Goal: Task Accomplishment & Management: Manage account settings

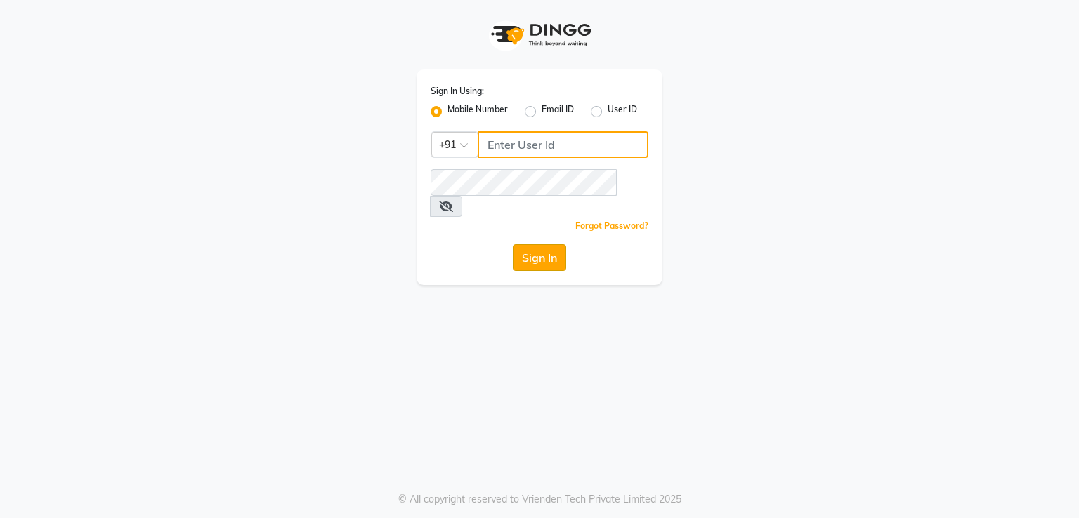
type input "8369552644"
click at [527, 244] on button "Sign In" at bounding box center [539, 257] width 53 height 27
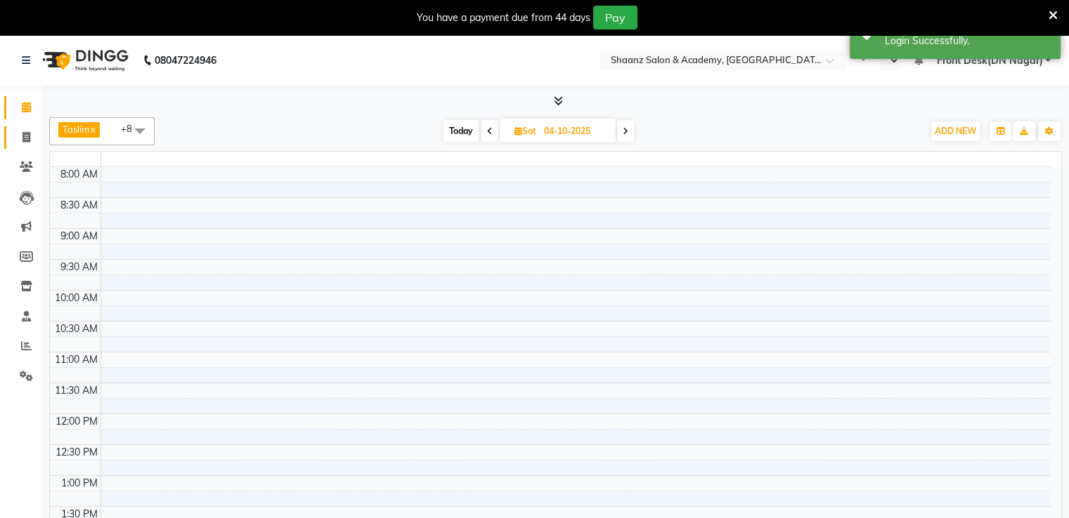
select select "en"
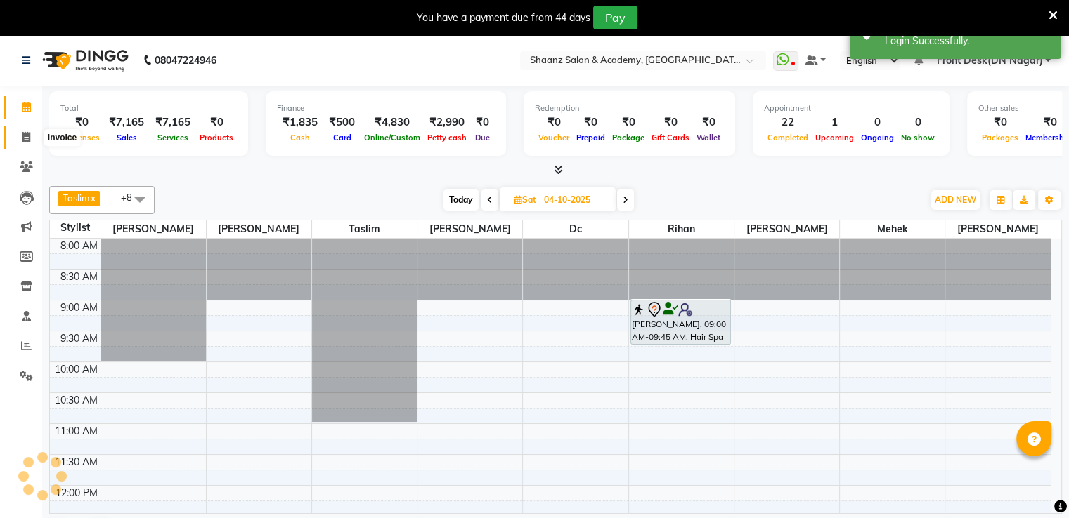
click at [24, 142] on icon at bounding box center [26, 137] width 8 height 11
select select "service"
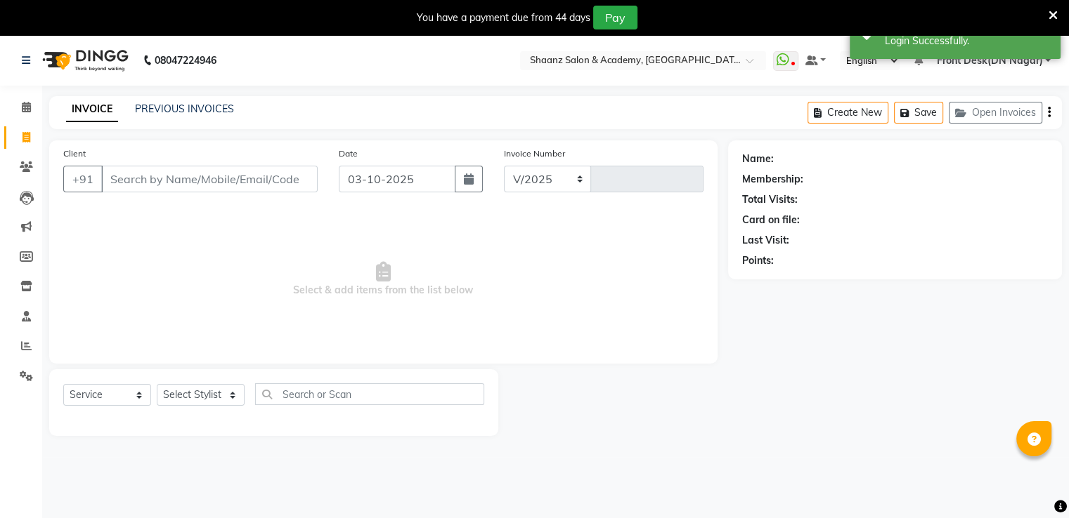
select select "6360"
type input "3444"
click at [22, 344] on icon at bounding box center [26, 346] width 11 height 11
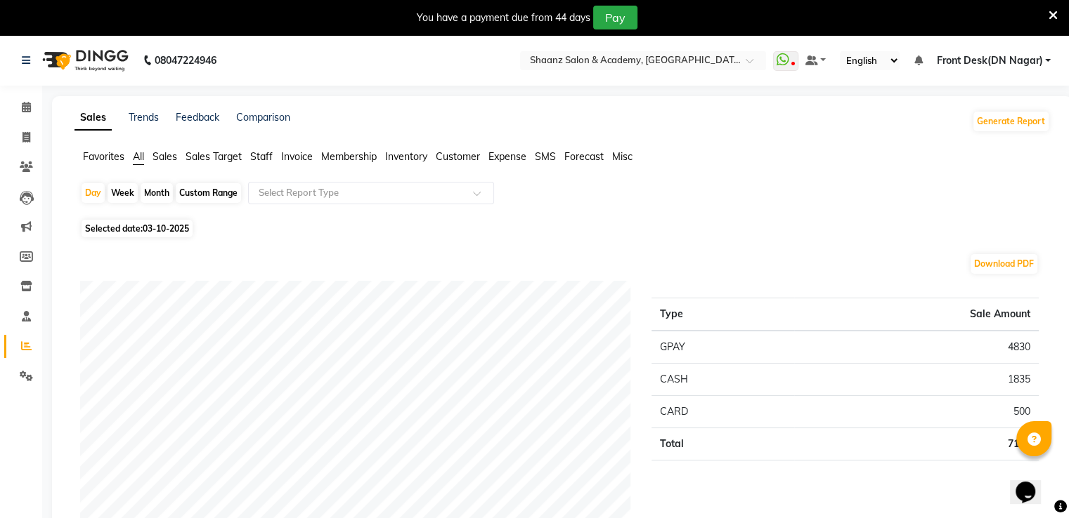
click at [160, 192] on div "Month" at bounding box center [157, 193] width 32 height 20
select select "10"
select select "2025"
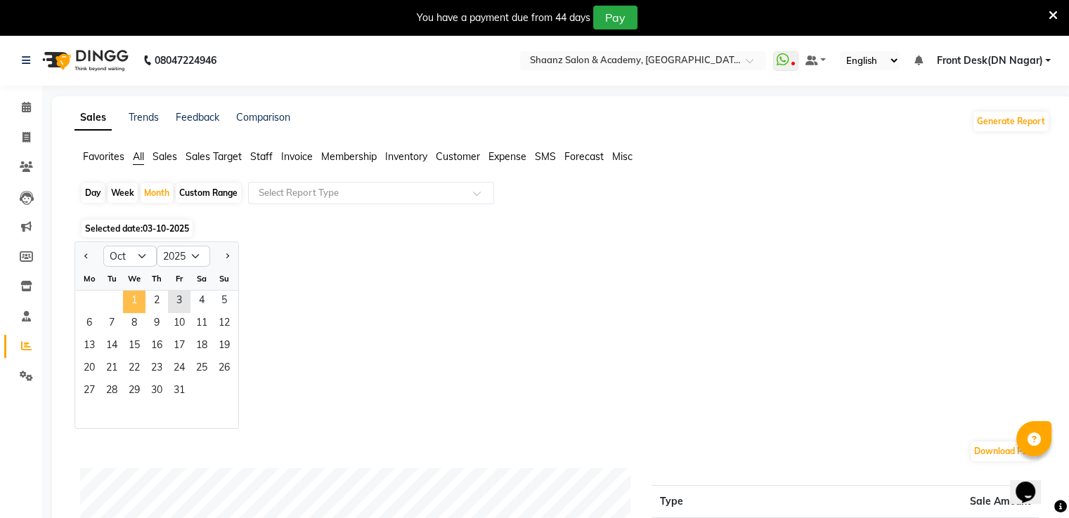
click at [131, 303] on span "1" at bounding box center [134, 302] width 22 height 22
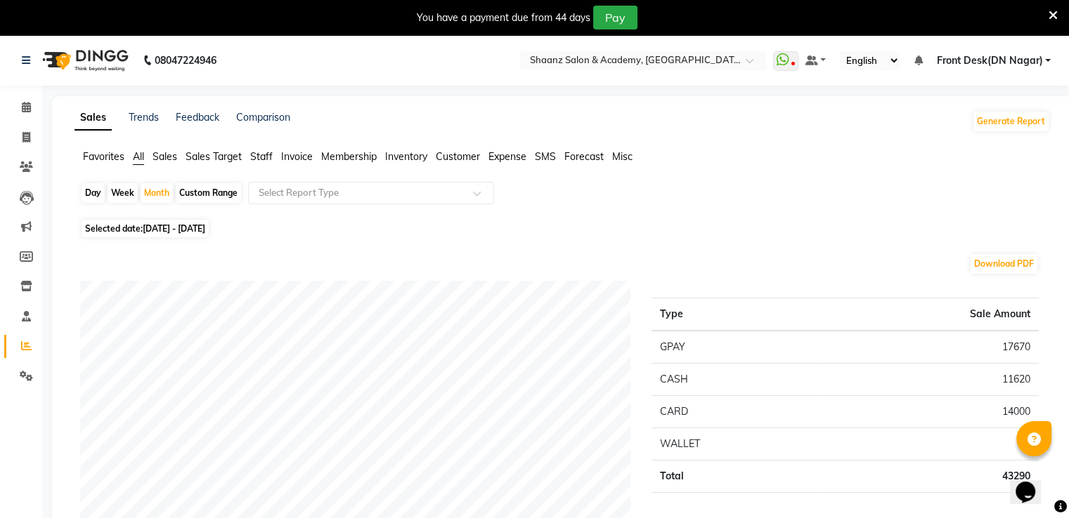
click at [516, 158] on span "Expense" at bounding box center [507, 156] width 38 height 13
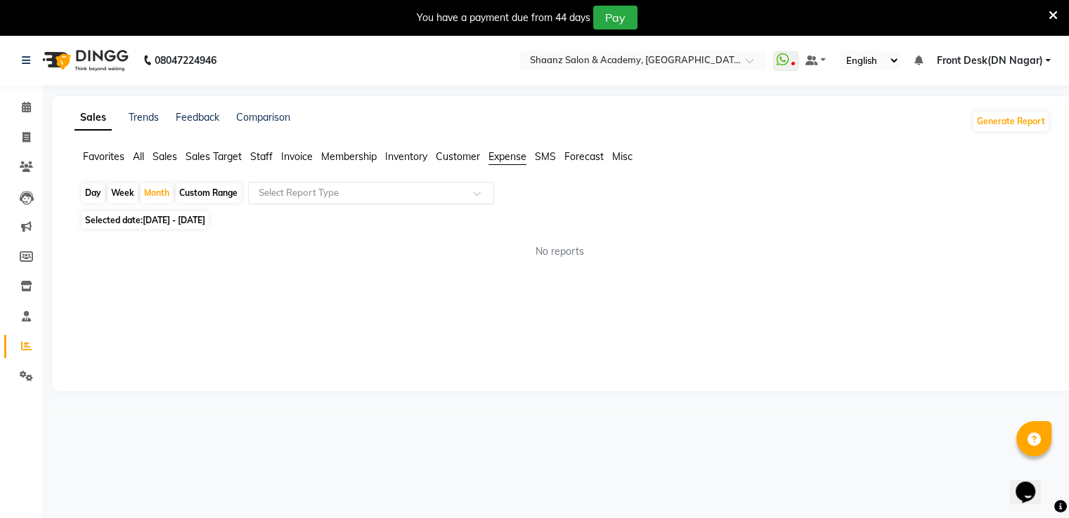
click at [481, 191] on span at bounding box center [482, 197] width 18 height 14
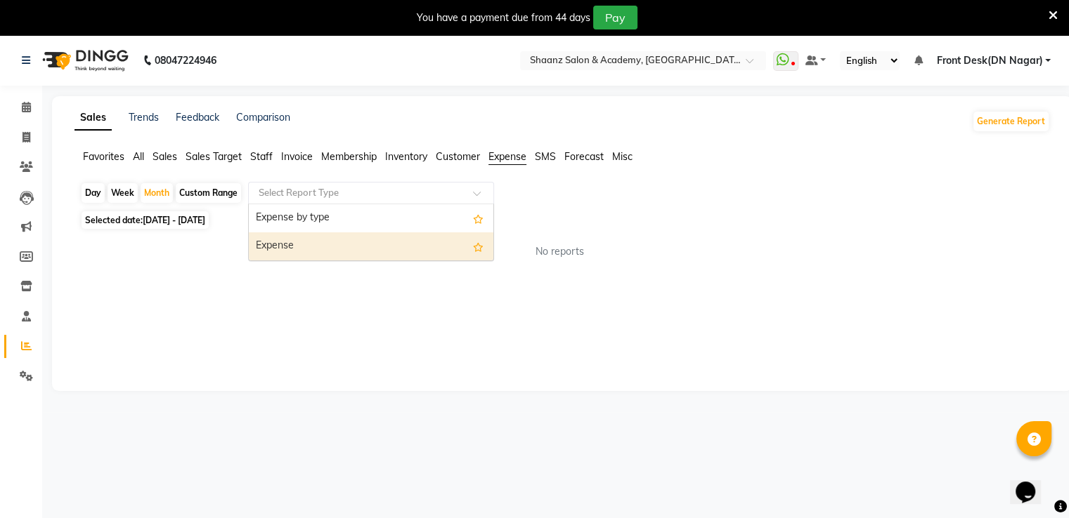
click at [408, 245] on div "Expense" at bounding box center [371, 247] width 244 height 28
select select "filtered_report"
select select "csv"
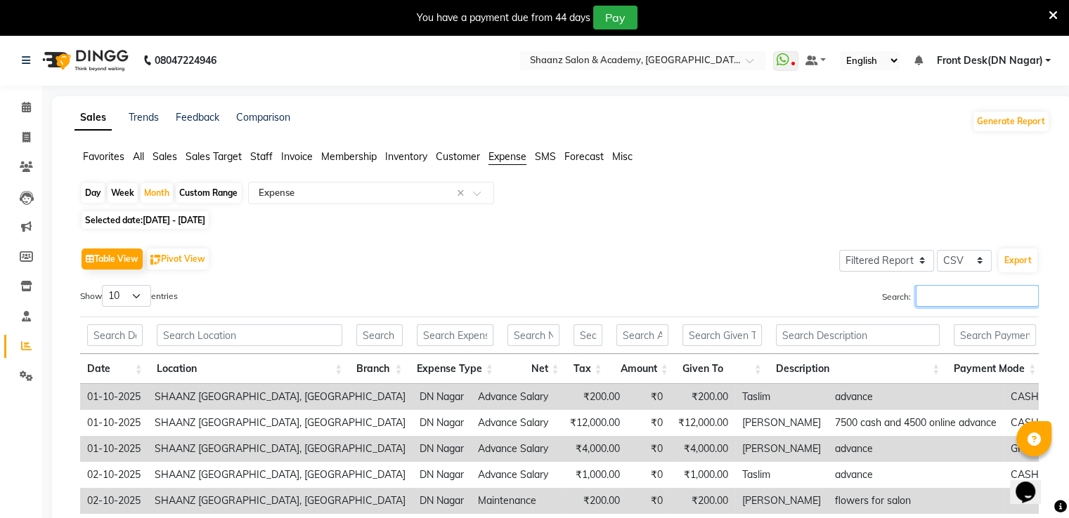
click at [946, 292] on input "Search:" at bounding box center [976, 296] width 123 height 22
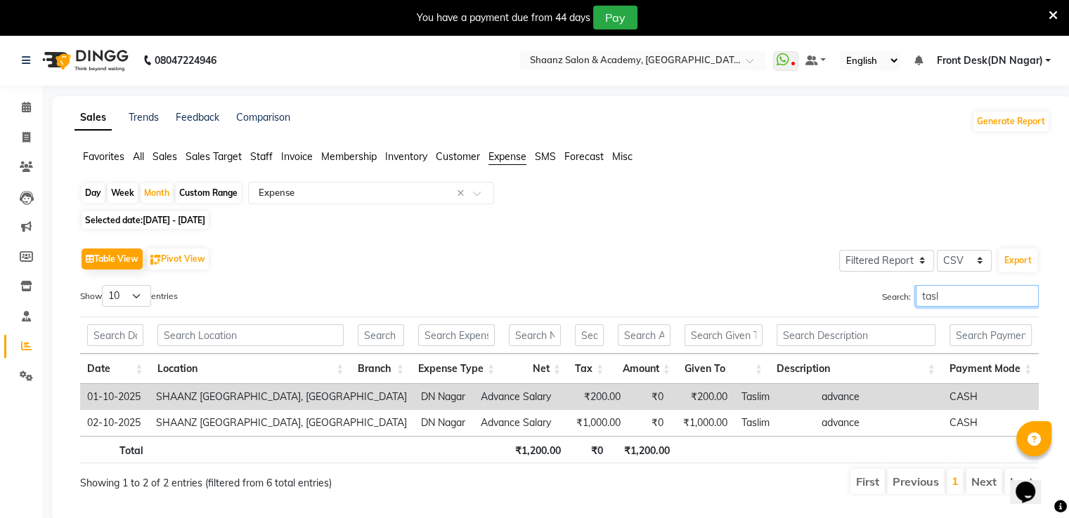
type input "tasl"
click at [168, 223] on span "[DATE] - [DATE]" at bounding box center [174, 220] width 63 height 11
select select "10"
select select "2025"
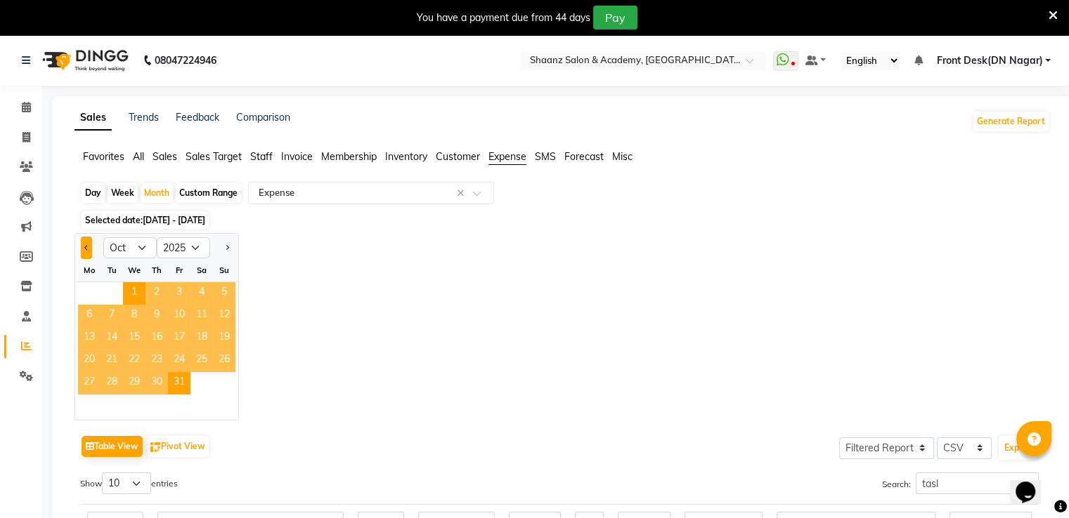
click at [84, 252] on button "Previous month" at bounding box center [86, 248] width 11 height 22
select select "9"
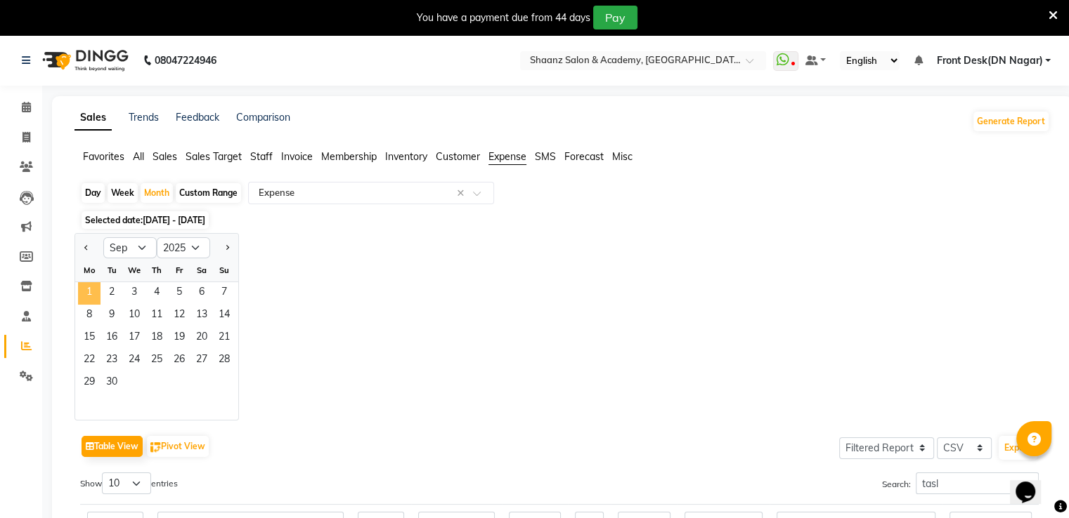
click at [90, 293] on span "1" at bounding box center [89, 293] width 22 height 22
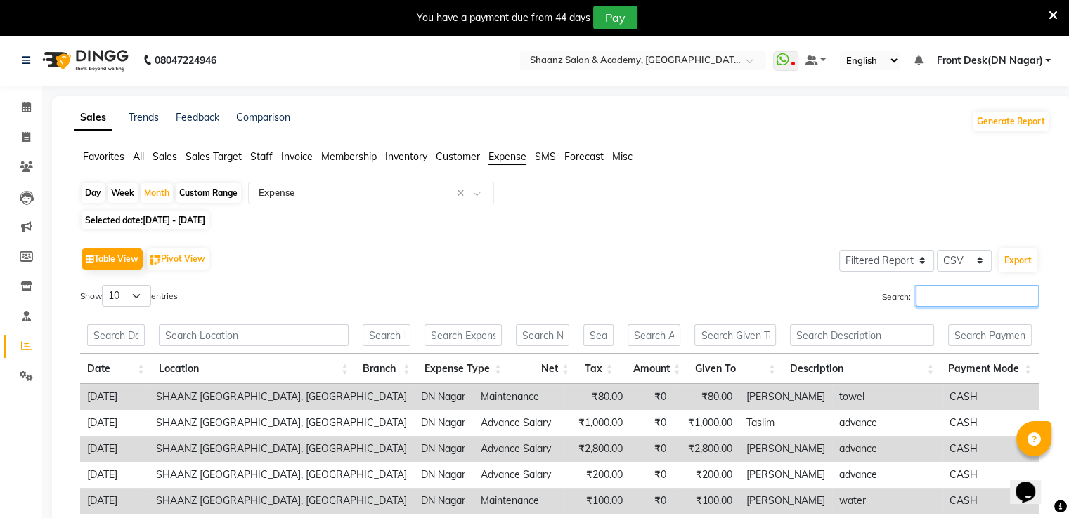
click at [920, 299] on input "Search:" at bounding box center [976, 296] width 123 height 22
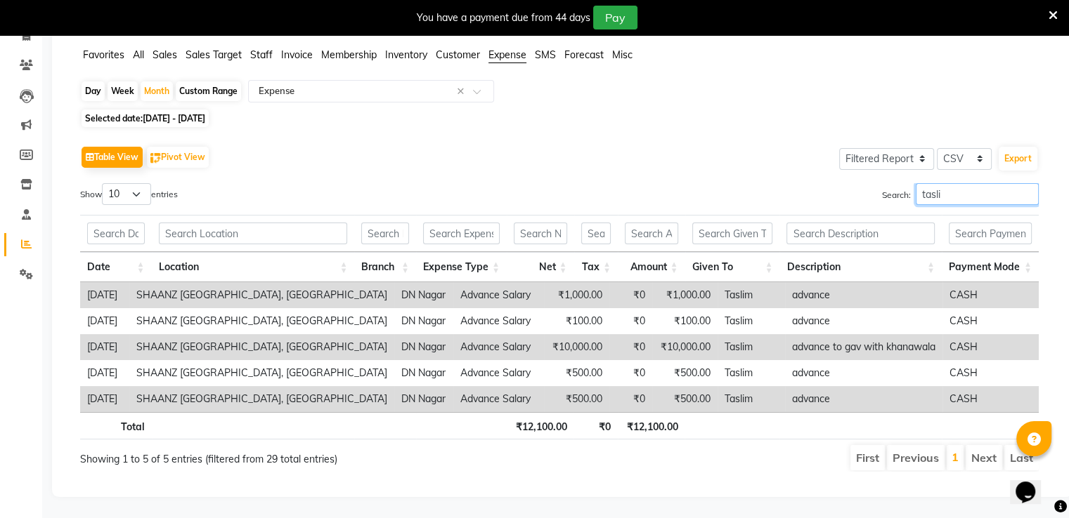
scroll to position [112, 0]
click at [939, 185] on input "tasli" at bounding box center [976, 194] width 123 height 22
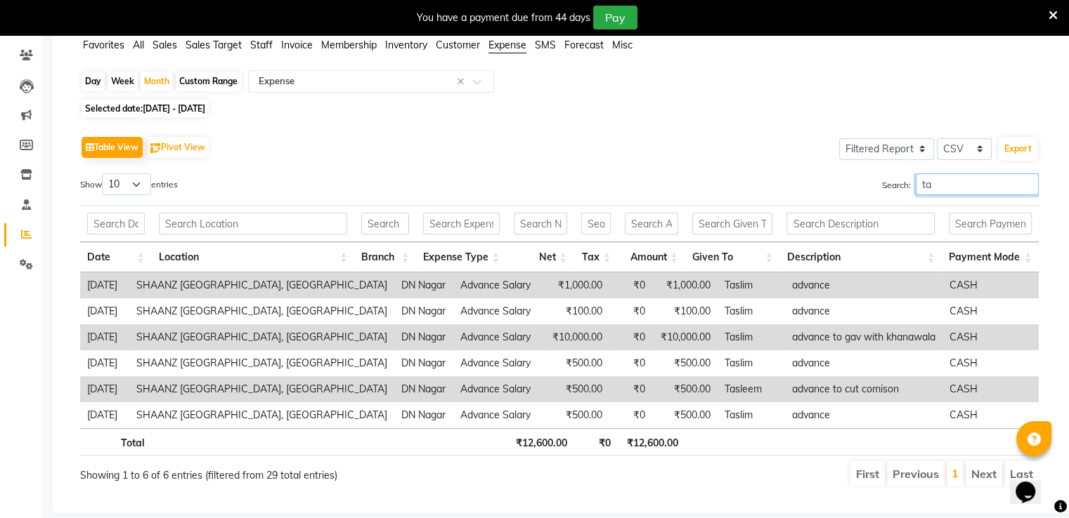
type input "t"
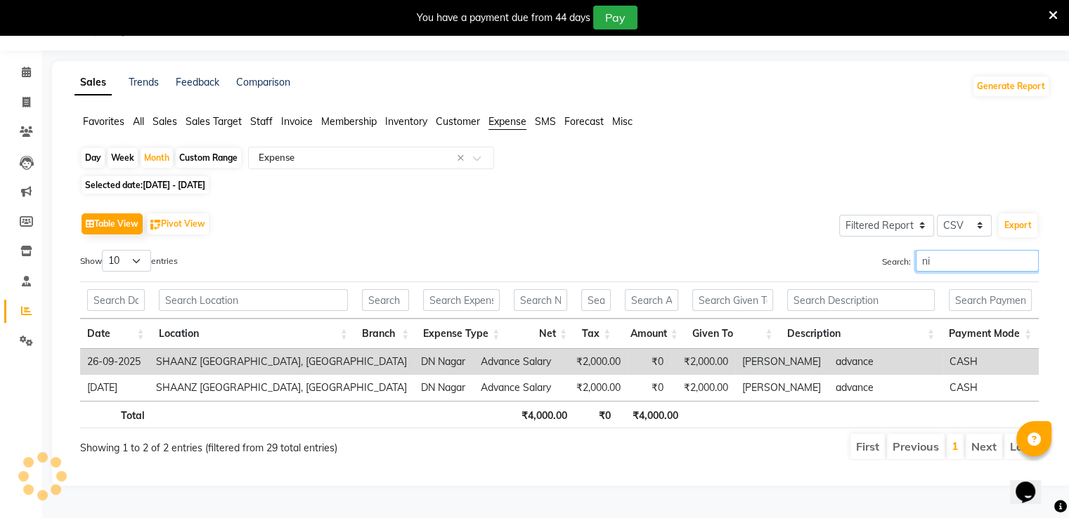
scroll to position [35, 0]
type input "nish"
click at [679, 163] on div "Day Week Month Custom Range Select Report Type × Expense ×" at bounding box center [562, 159] width 964 height 25
click at [143, 157] on div "Month" at bounding box center [157, 158] width 32 height 20
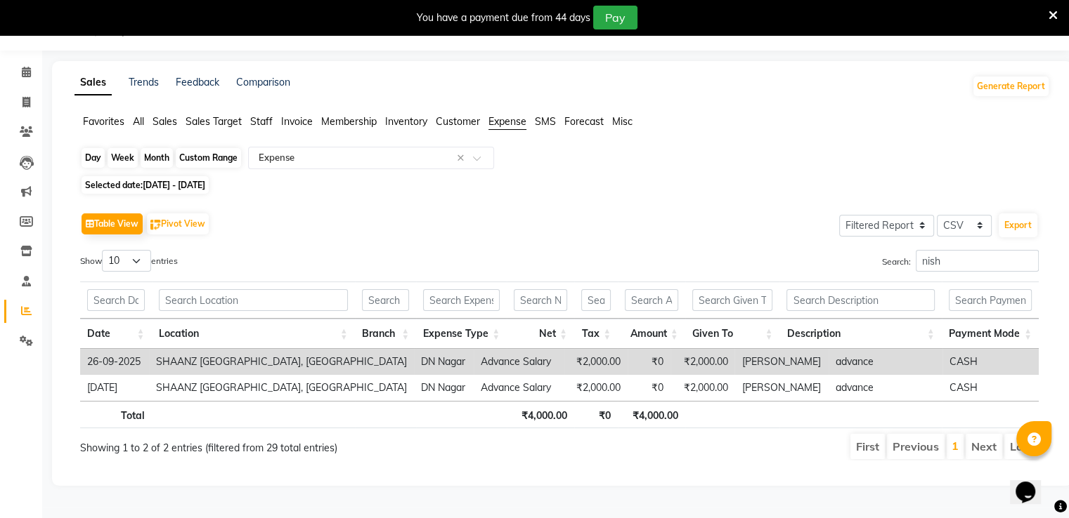
select select "9"
select select "2025"
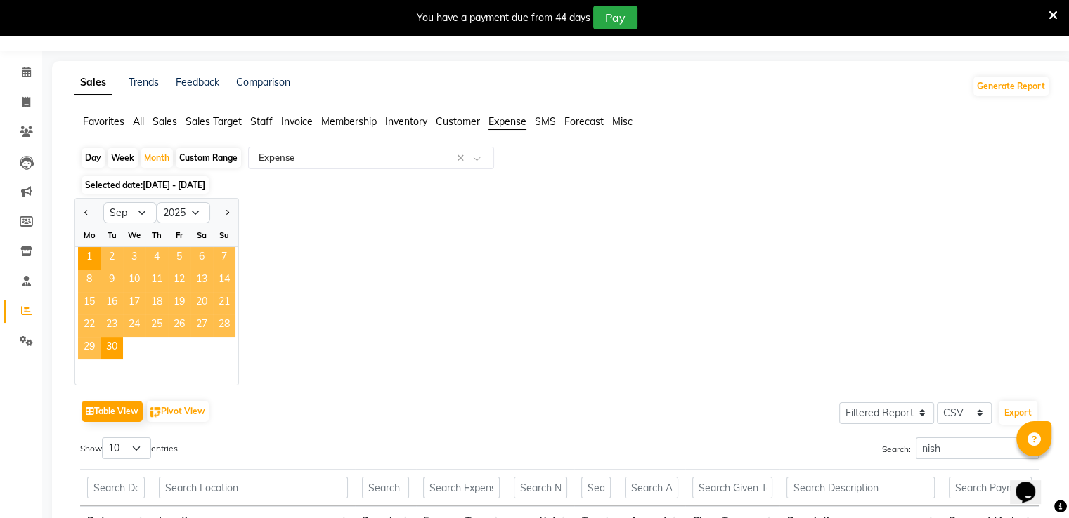
click at [130, 157] on div "Week" at bounding box center [122, 158] width 30 height 20
select select "9"
select select "2025"
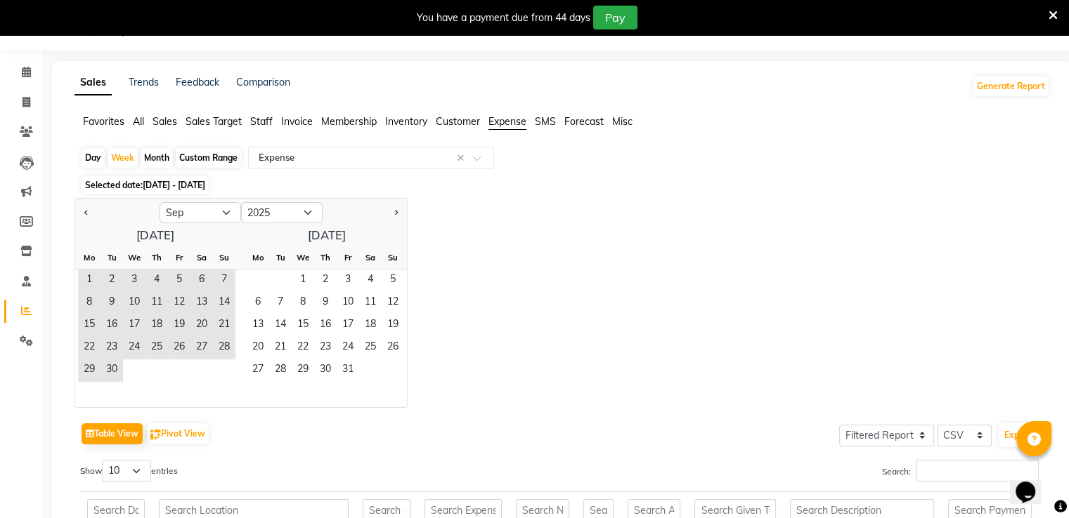
click at [181, 183] on span "[DATE] - [DATE]" at bounding box center [174, 185] width 63 height 11
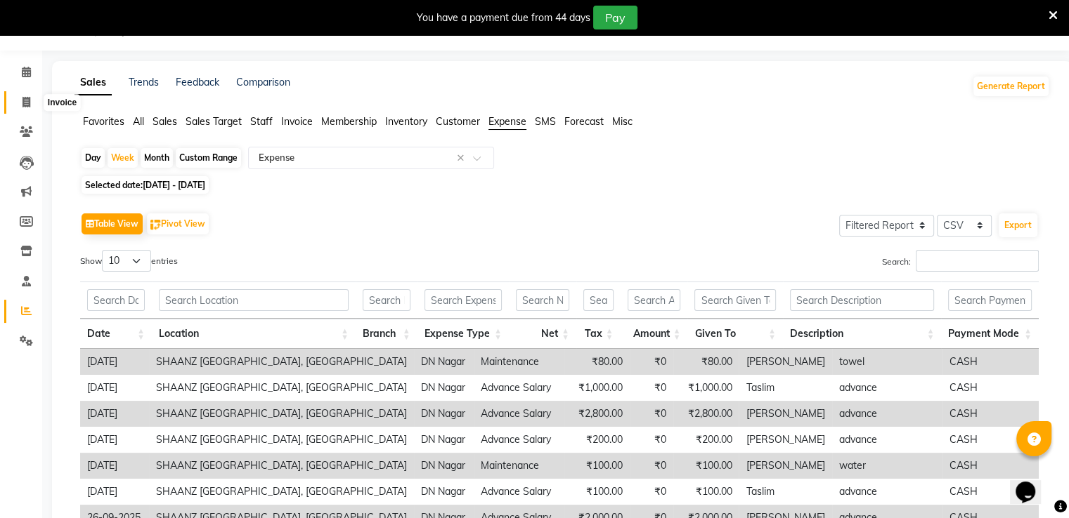
click at [25, 99] on icon at bounding box center [26, 102] width 8 height 11
select select "service"
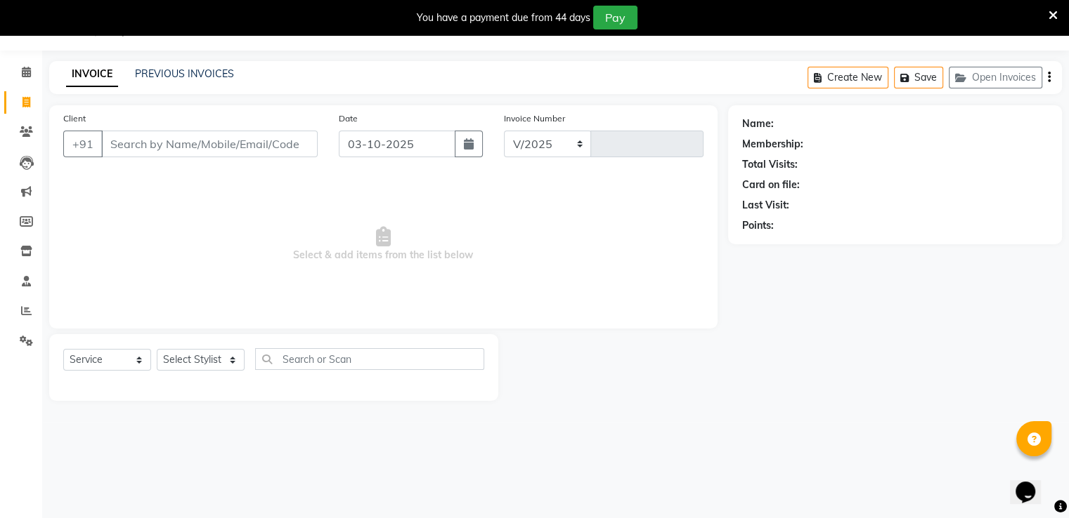
select select "6360"
type input "3444"
click at [190, 72] on link "PREVIOUS INVOICES" at bounding box center [184, 73] width 99 height 13
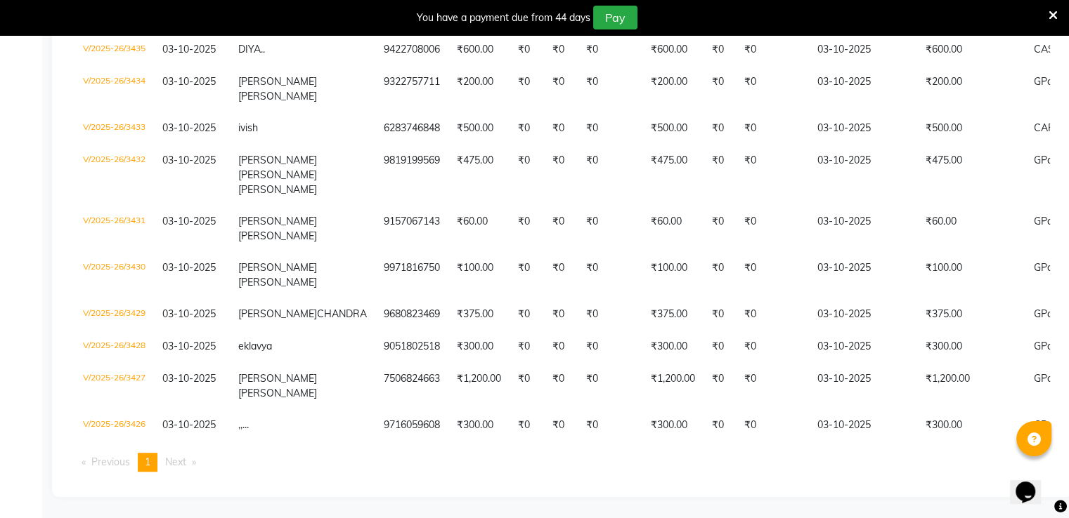
scroll to position [661, 0]
click at [1054, 18] on icon at bounding box center [1052, 15] width 9 height 13
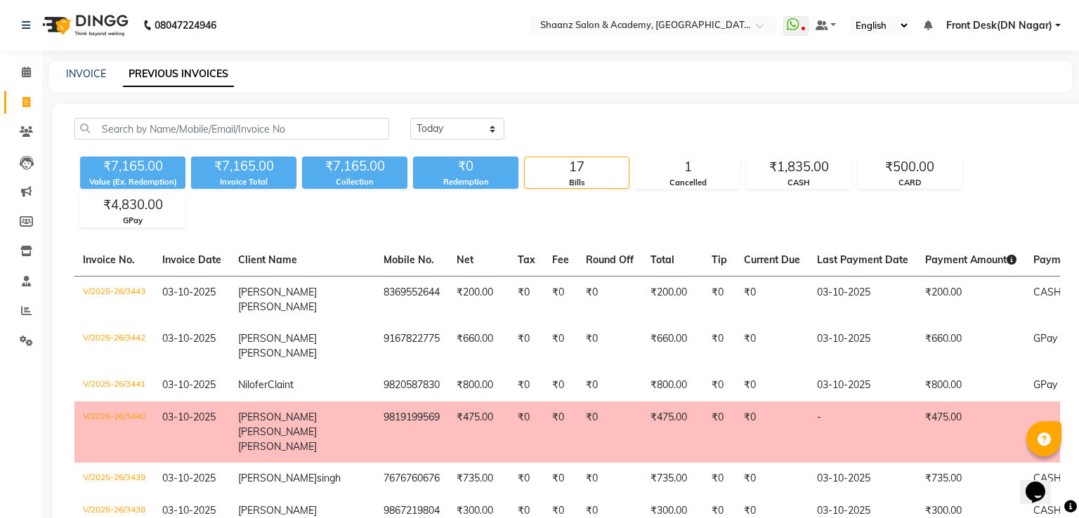
select select "6360"
select select "service"
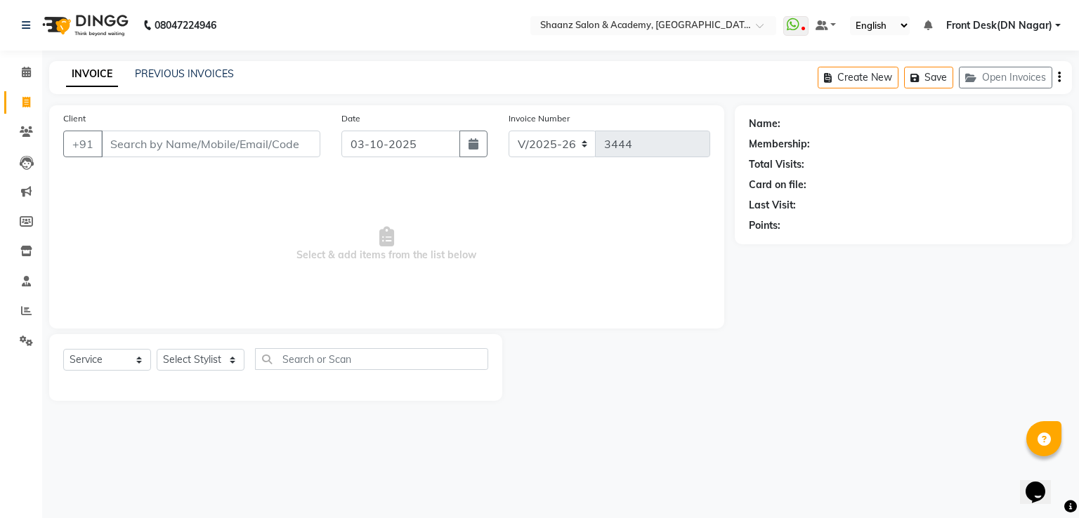
click at [175, 150] on input "Client" at bounding box center [210, 144] width 219 height 27
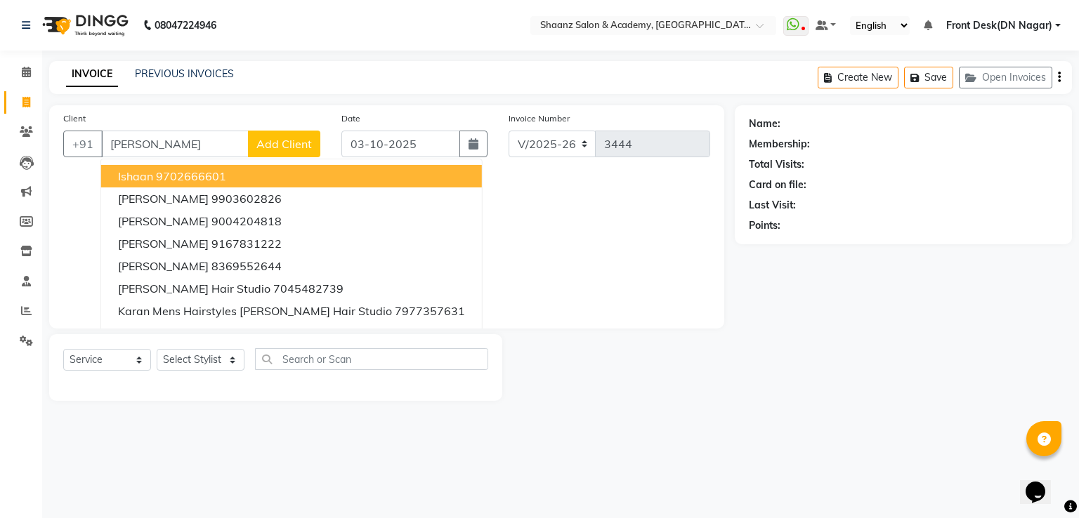
click at [180, 176] on ngb-highlight "9702666601" at bounding box center [191, 176] width 70 height 14
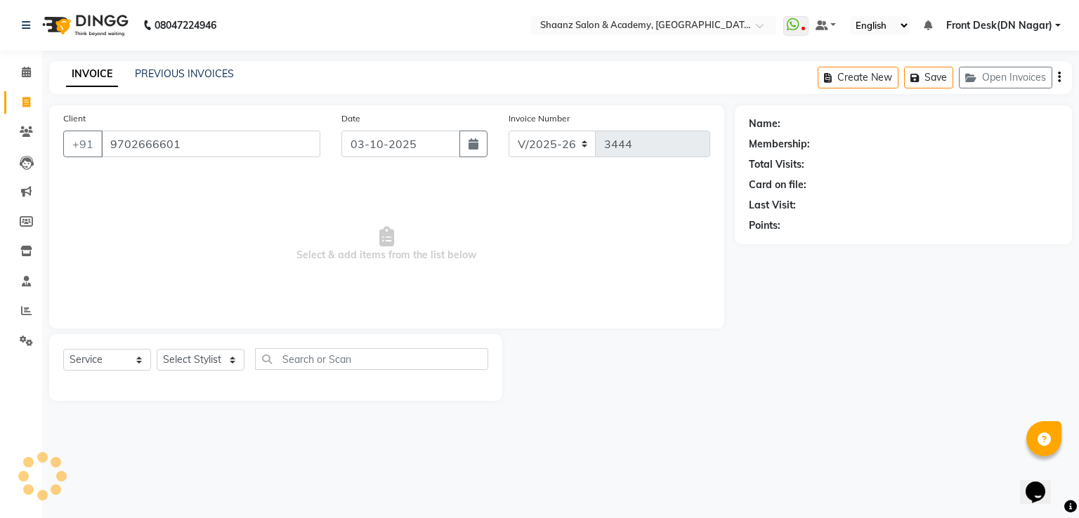
type input "9702666601"
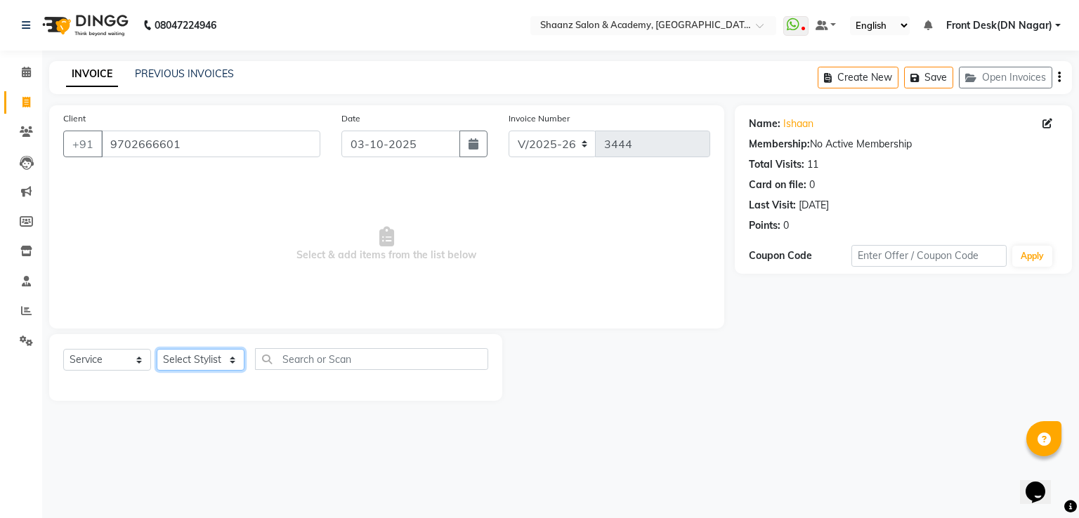
click at [229, 359] on select "Select Stylist [PERSON_NAME] [PERSON_NAME] dc Front Desk(DN Nagar) mehek MUSKAN…" at bounding box center [201, 360] width 88 height 22
select select "47609"
click at [157, 350] on select "Select Stylist [PERSON_NAME] [PERSON_NAME] dc Front Desk(DN Nagar) mehek MUSKAN…" at bounding box center [201, 360] width 88 height 22
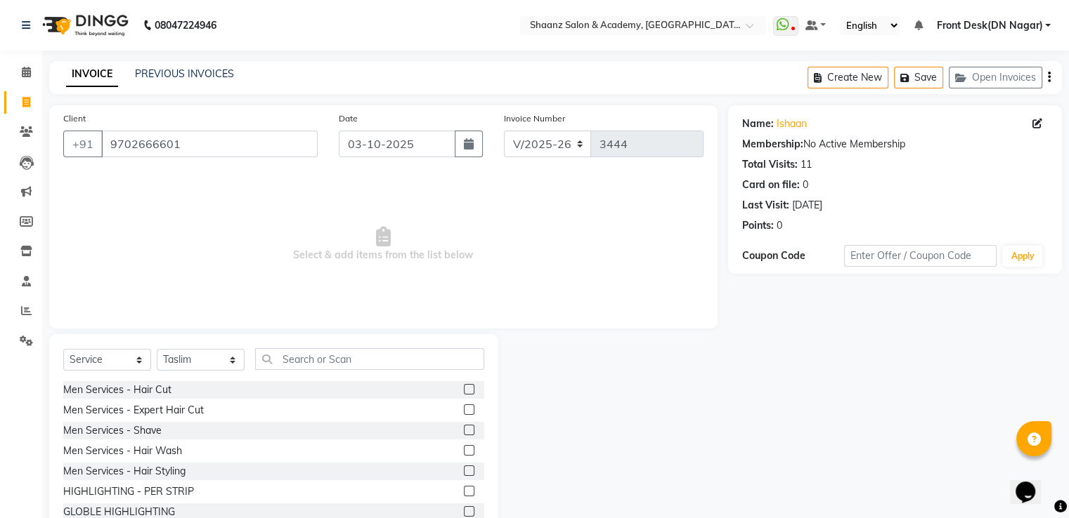
click at [464, 433] on label at bounding box center [469, 430] width 11 height 11
click at [464, 433] on input "checkbox" at bounding box center [468, 430] width 9 height 9
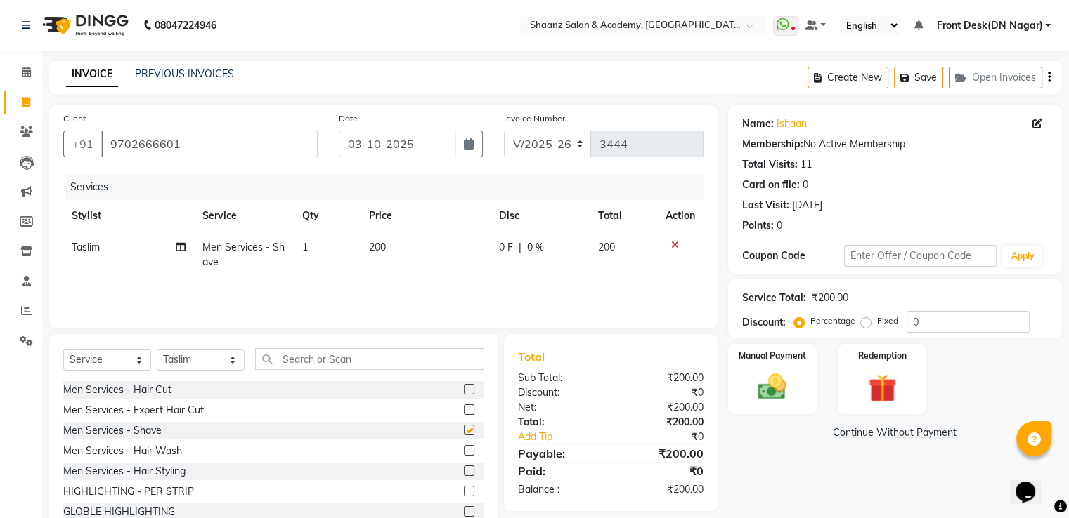
checkbox input "false"
click at [548, 254] on div "0 F | 0 %" at bounding box center [540, 247] width 82 height 15
select select "47609"
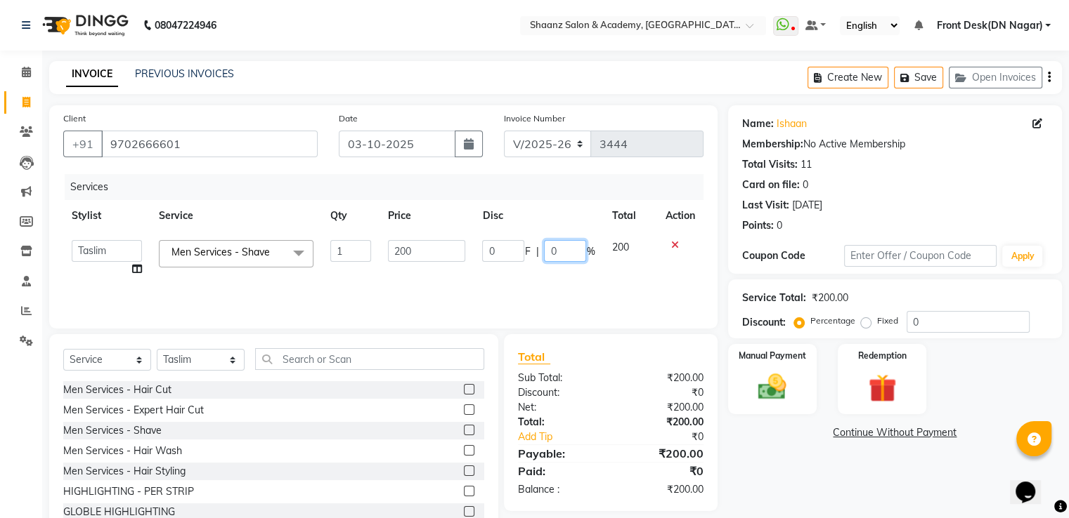
click at [573, 249] on input "0" at bounding box center [565, 251] width 42 height 22
type input "050"
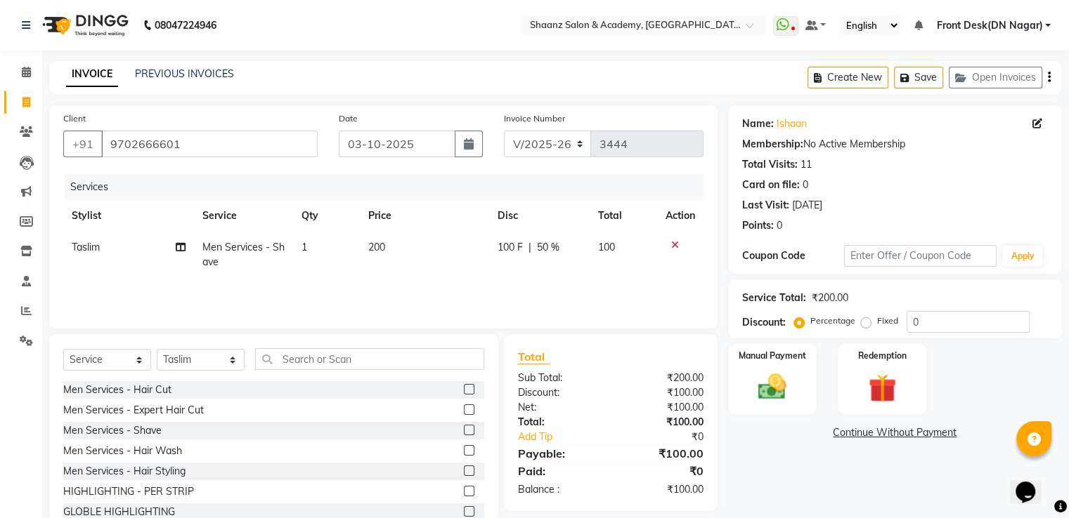
click at [617, 282] on div "Services Stylist Service Qty Price Disc Total Action Taslim Men Services - Shav…" at bounding box center [383, 244] width 640 height 141
click at [771, 380] on img at bounding box center [771, 388] width 47 height 34
click at [877, 432] on span "GPay" at bounding box center [870, 434] width 29 height 16
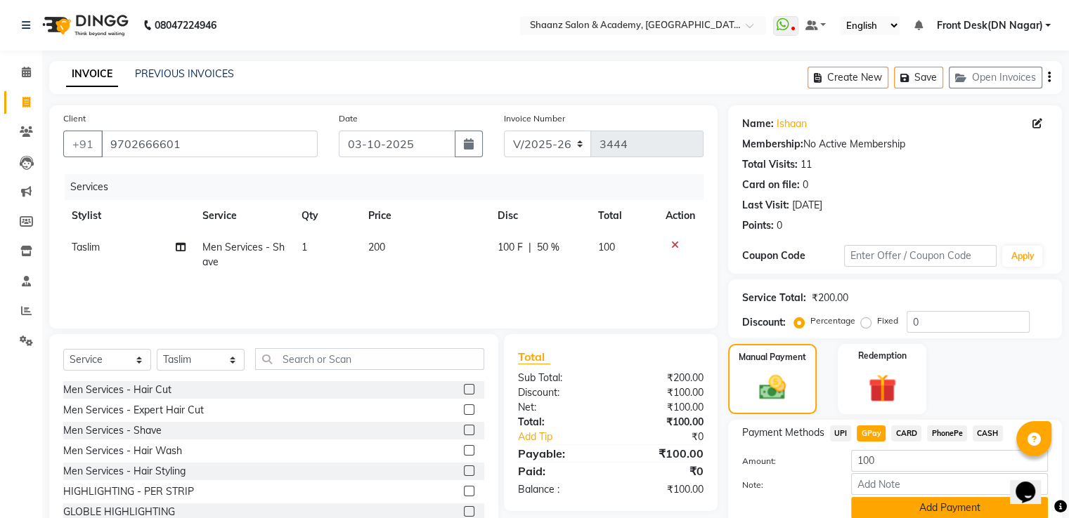
click at [943, 505] on button "Add Payment" at bounding box center [949, 508] width 197 height 22
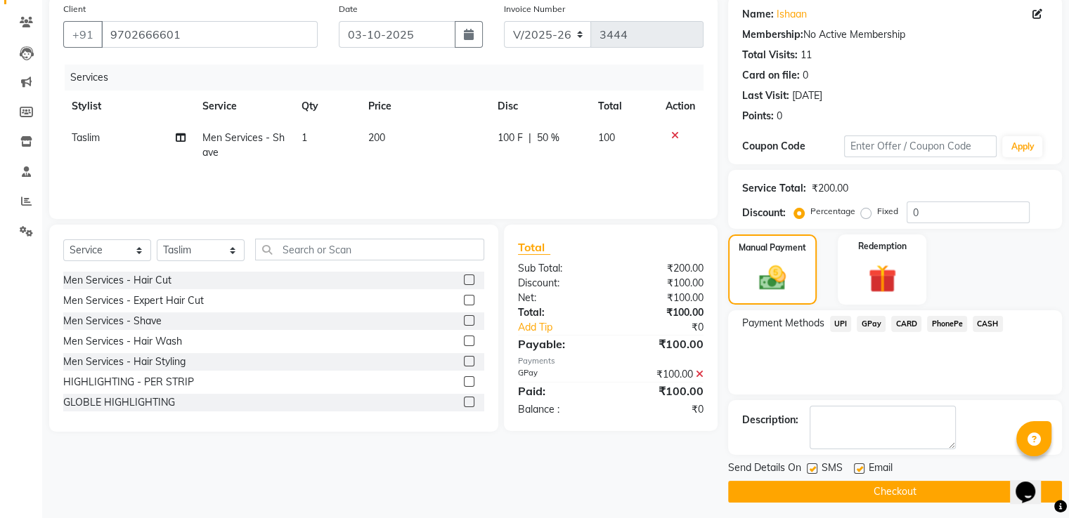
scroll to position [115, 0]
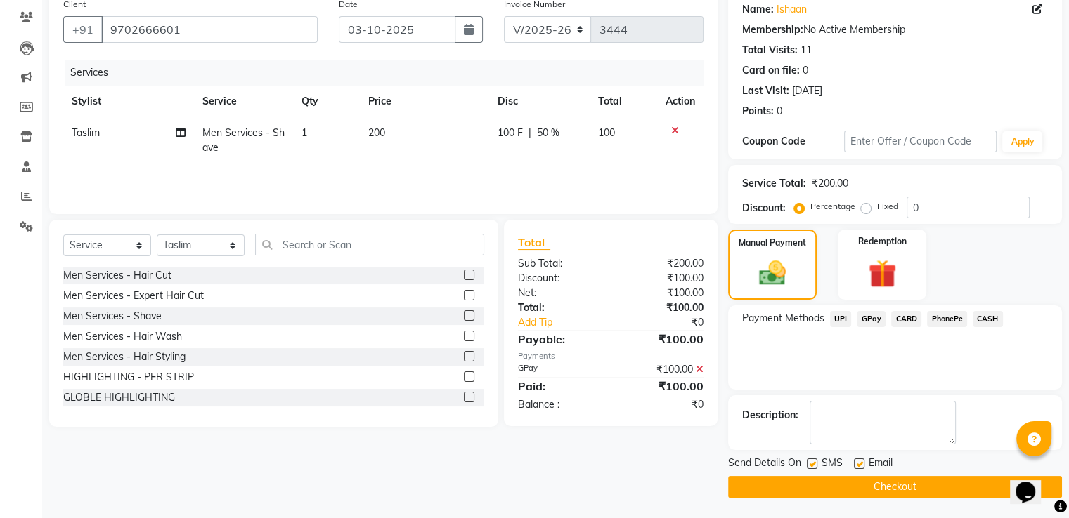
click at [811, 462] on label at bounding box center [812, 464] width 11 height 11
click at [811, 462] on input "checkbox" at bounding box center [811, 464] width 9 height 9
checkbox input "false"
click at [808, 481] on button "Checkout" at bounding box center [895, 487] width 334 height 22
